Goal: Task Accomplishment & Management: Use online tool/utility

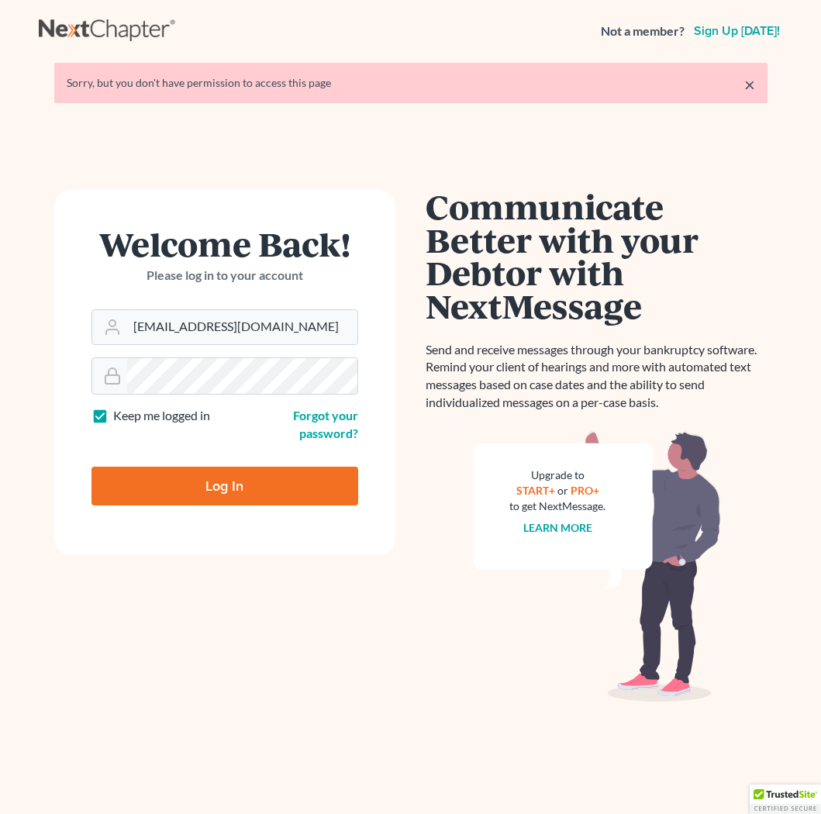
click at [160, 507] on form "Welcome Back! Please log in to your account Email Address [EMAIL_ADDRESS][DOMAI…" at bounding box center [224, 372] width 341 height 365
click at [162, 488] on input "Log In" at bounding box center [224, 486] width 267 height 39
type input "Thinking..."
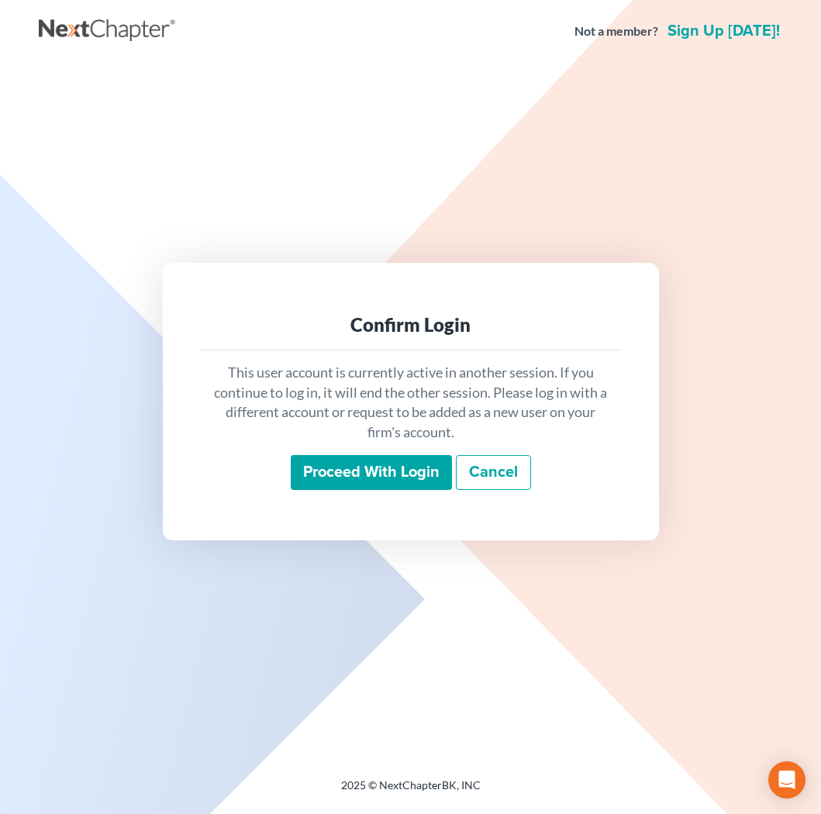
click at [354, 478] on input "Proceed with login" at bounding box center [371, 473] width 161 height 36
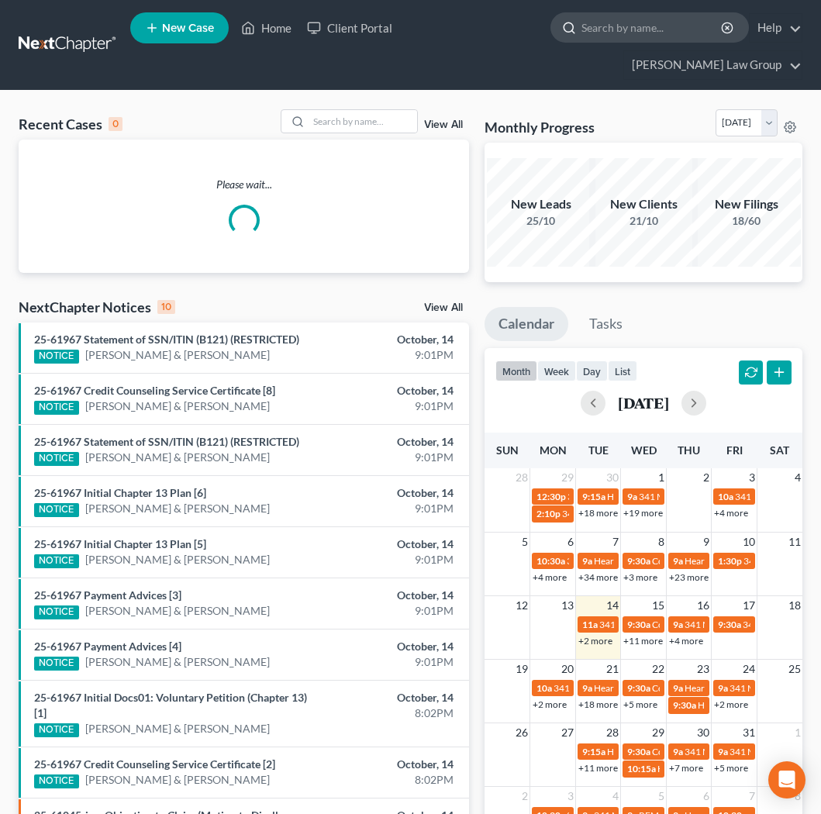
click at [582, 26] on input "search" at bounding box center [653, 27] width 142 height 29
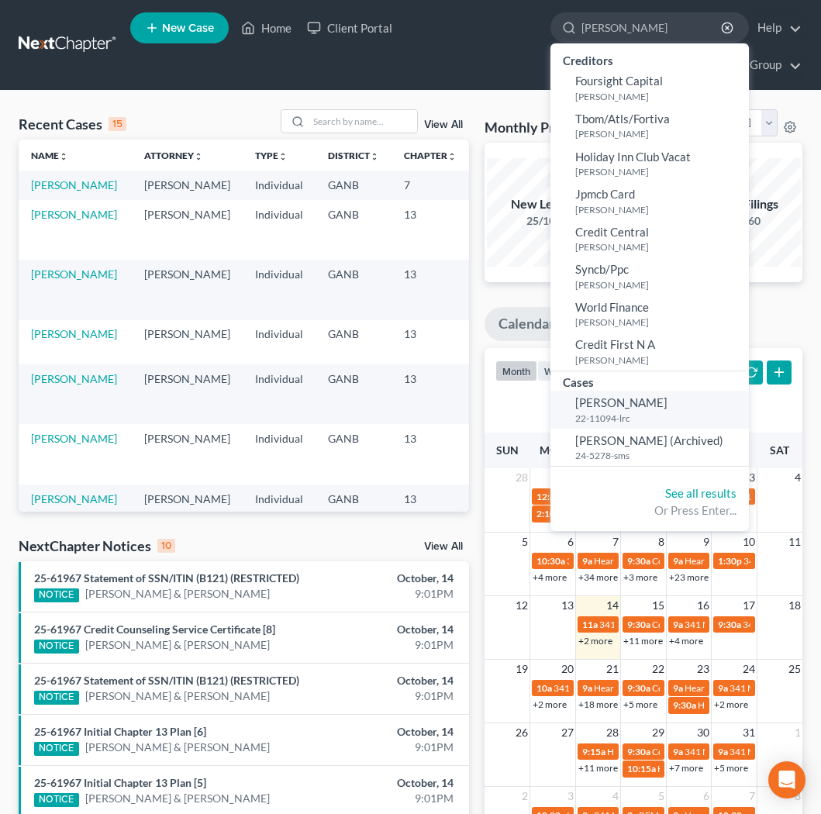
type input "fowler"
click at [575, 415] on small "22-11094-lrc" at bounding box center [660, 418] width 170 height 13
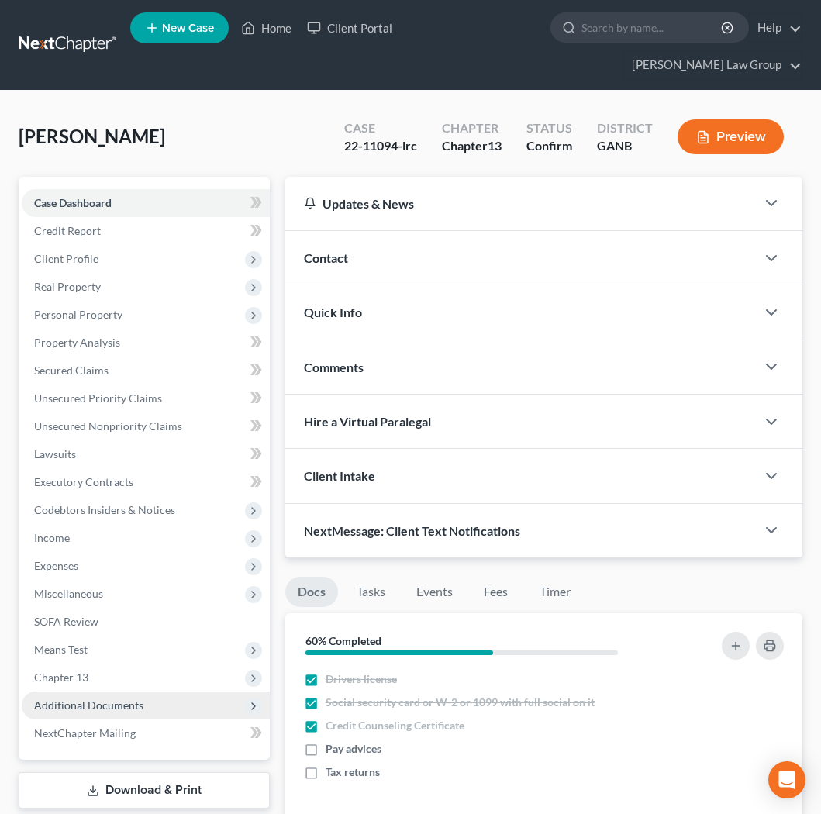
click at [66, 699] on span "Additional Documents" at bounding box center [88, 705] width 109 height 13
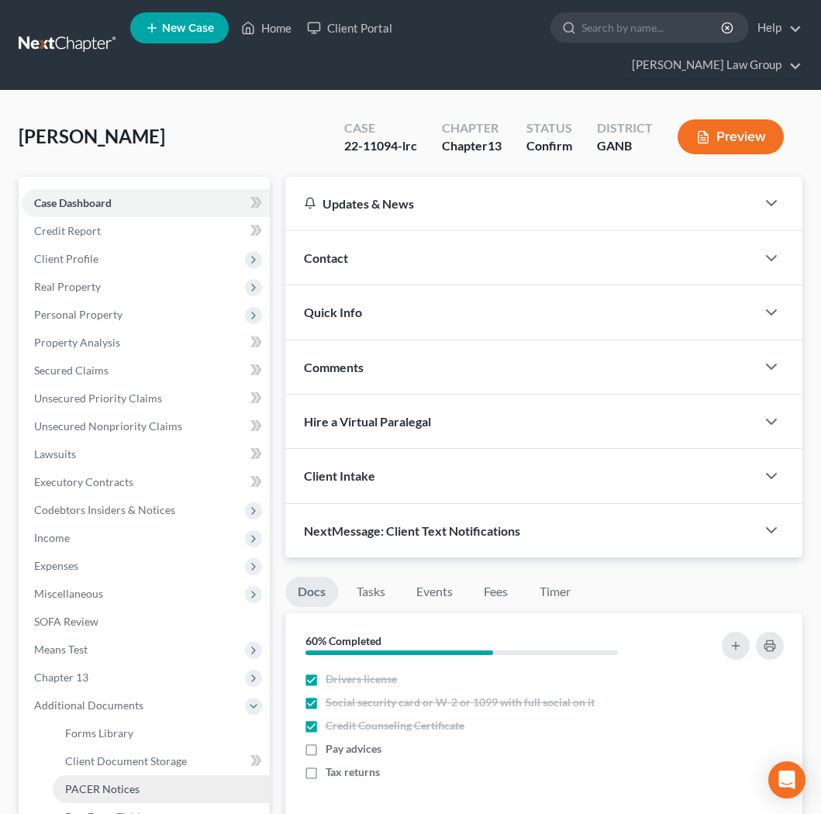
click at [87, 782] on span "PACER Notices" at bounding box center [102, 788] width 74 height 13
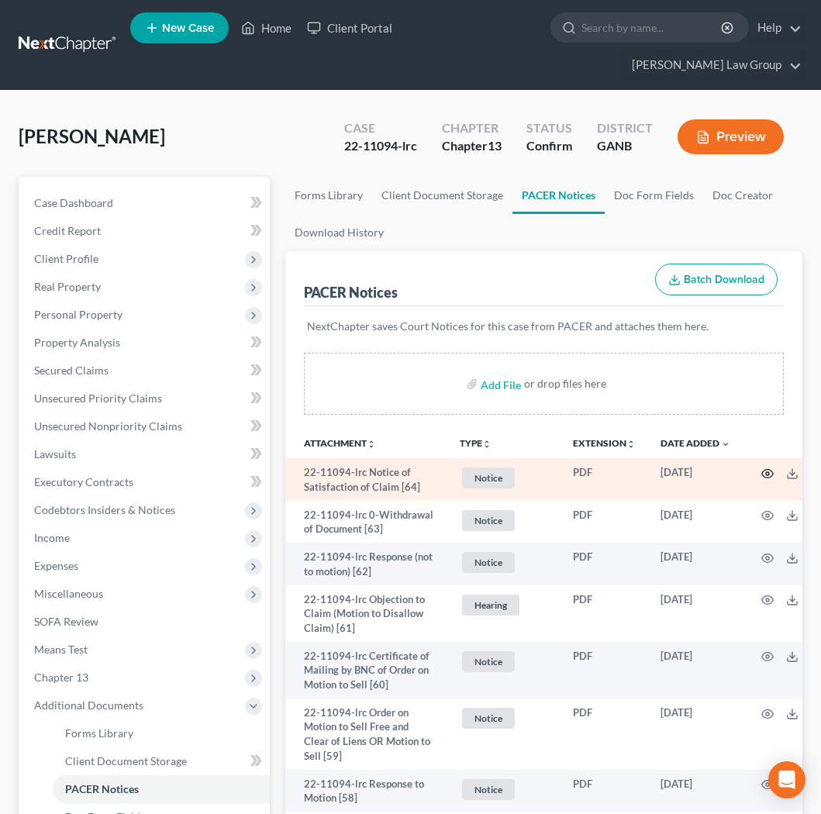
click at [768, 472] on circle "button" at bounding box center [767, 473] width 3 height 3
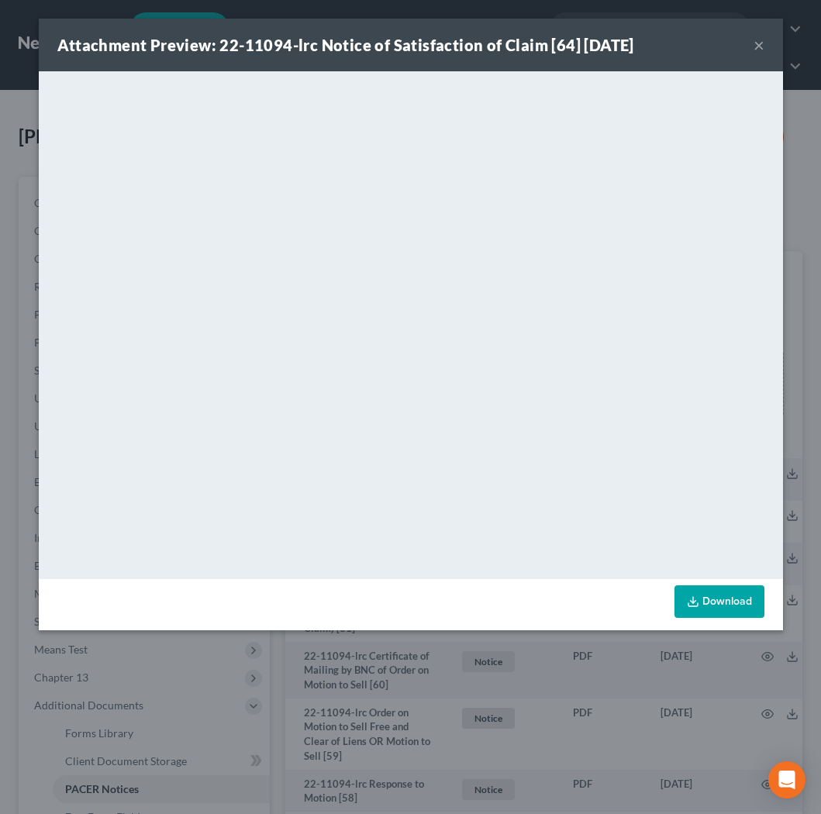
click at [763, 40] on button "×" at bounding box center [759, 45] width 11 height 19
